Goal: Check status: Check status

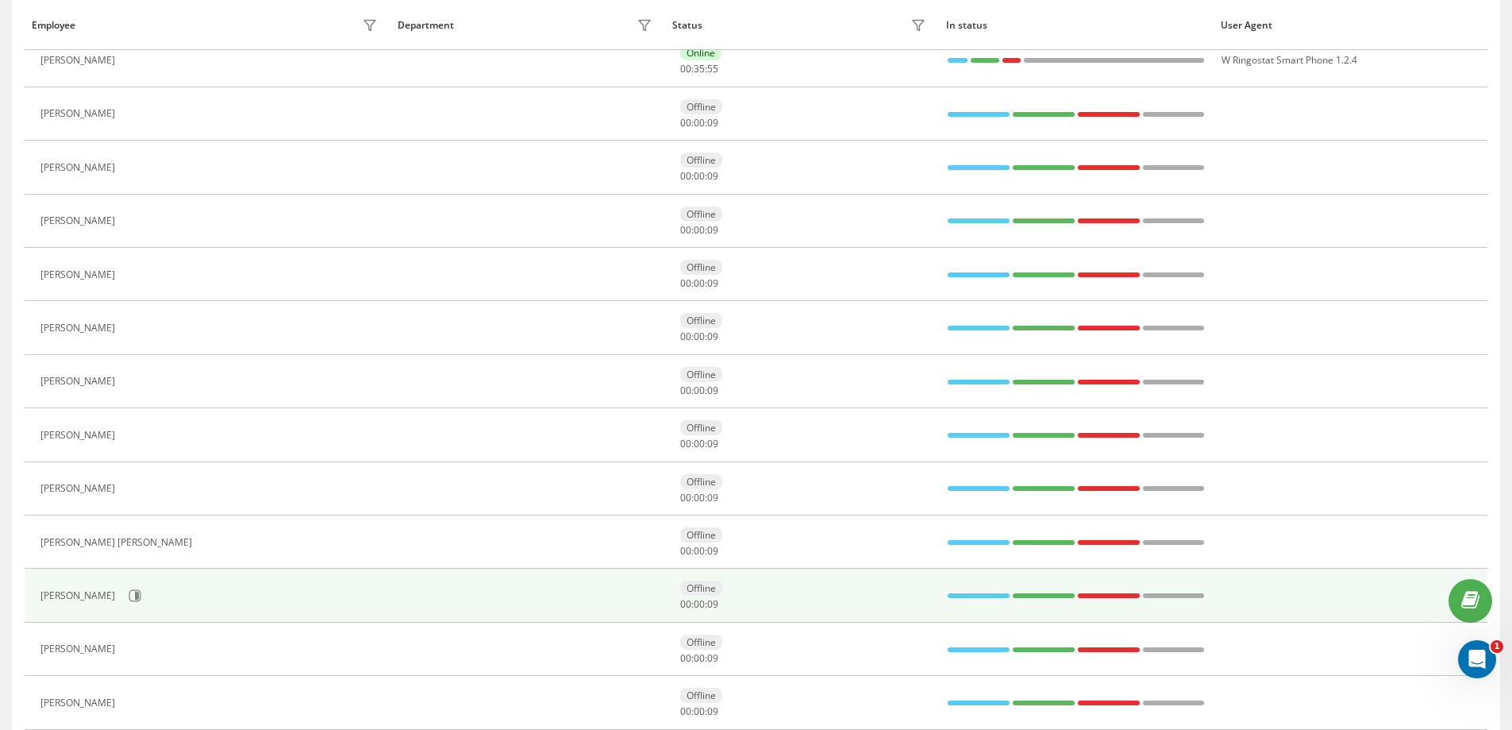
scroll to position [318, 0]
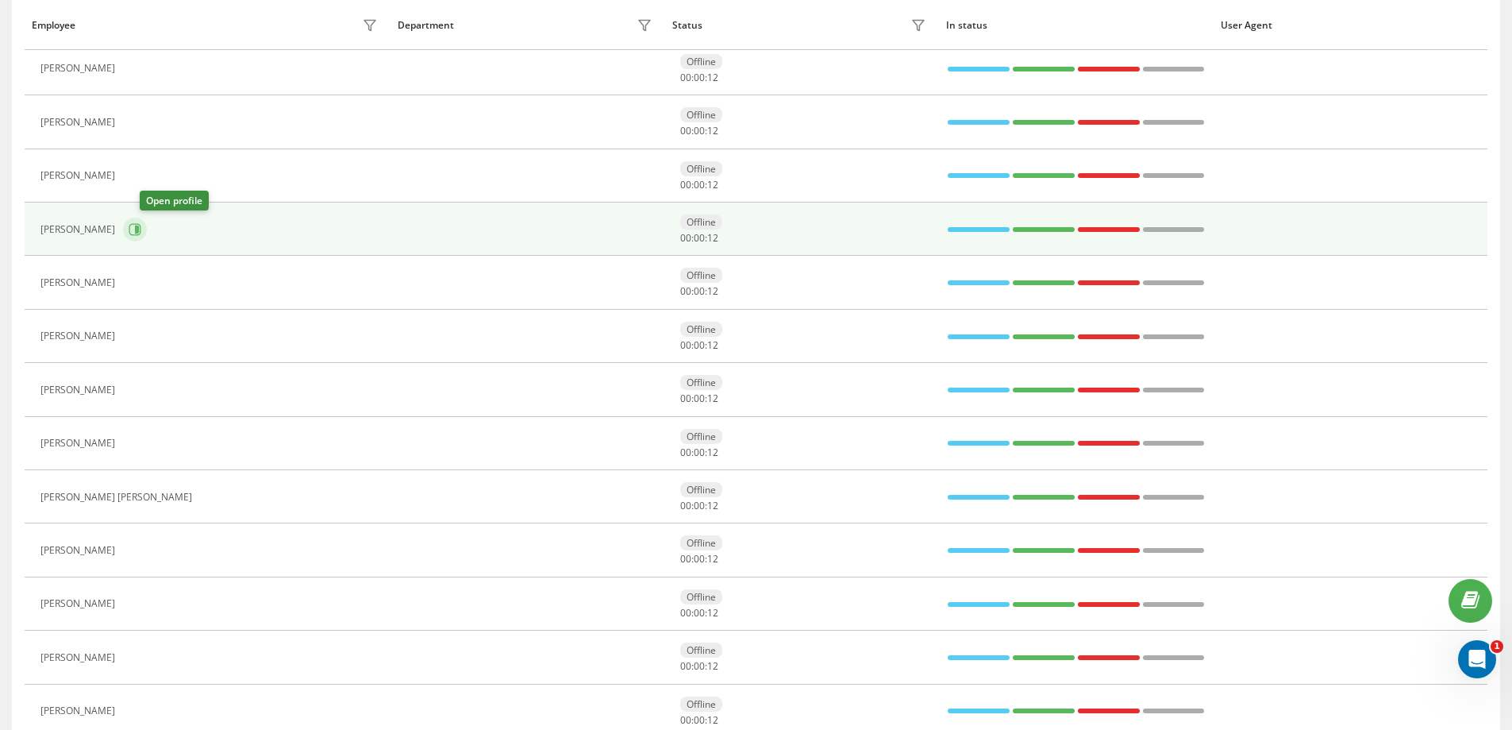
click at [139, 230] on icon at bounding box center [137, 229] width 4 height 8
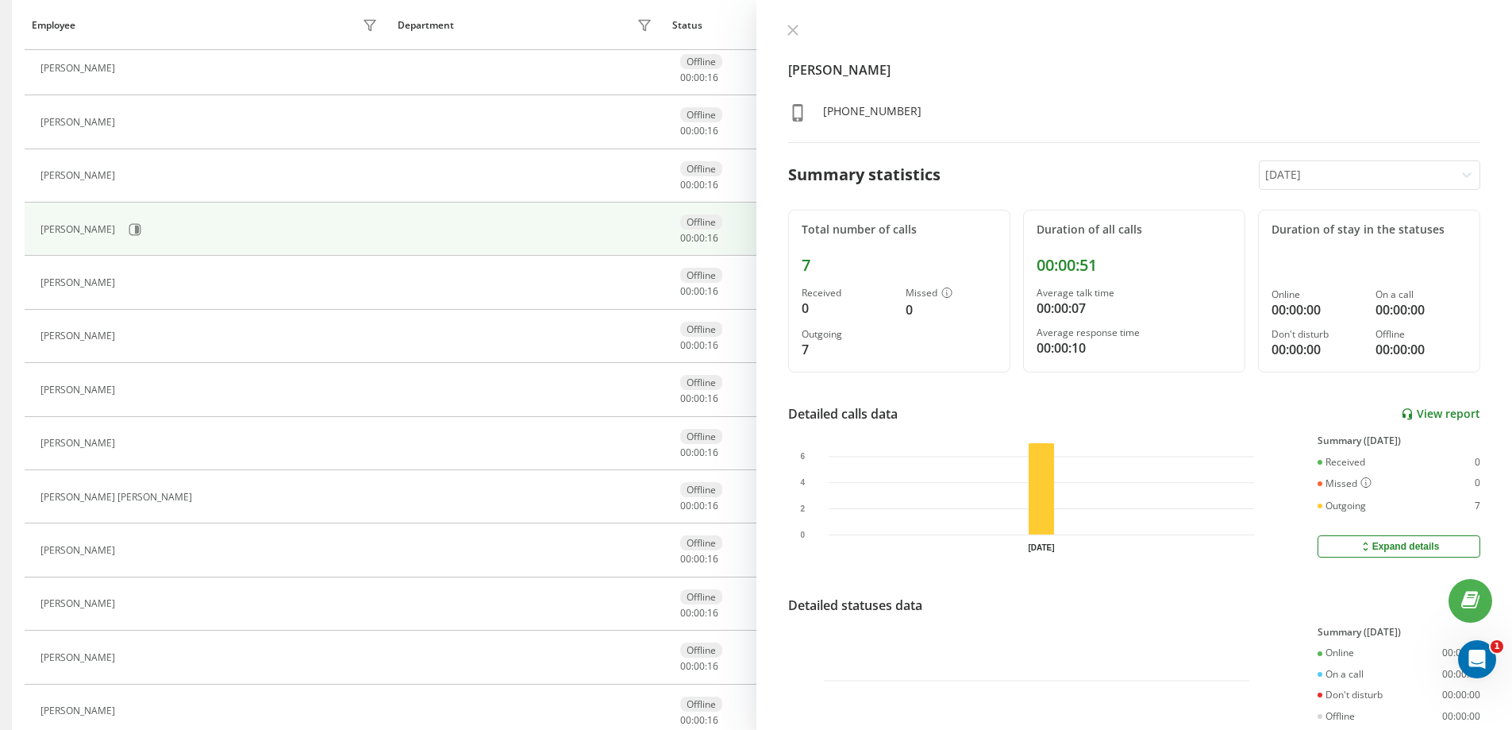
click at [1424, 414] on link "View report" at bounding box center [1440, 413] width 79 height 13
